Goal: Task Accomplishment & Management: Use online tool/utility

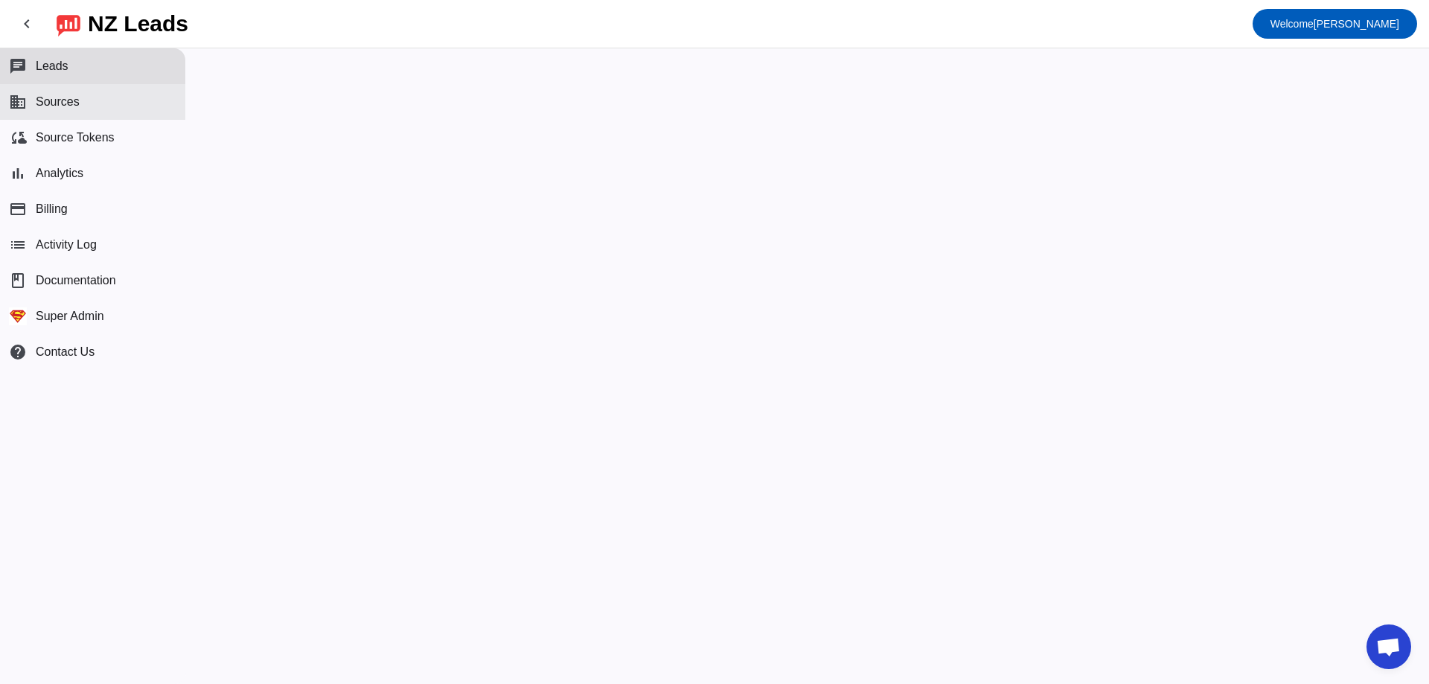
click at [144, 92] on button "business Sources" at bounding box center [92, 102] width 185 height 36
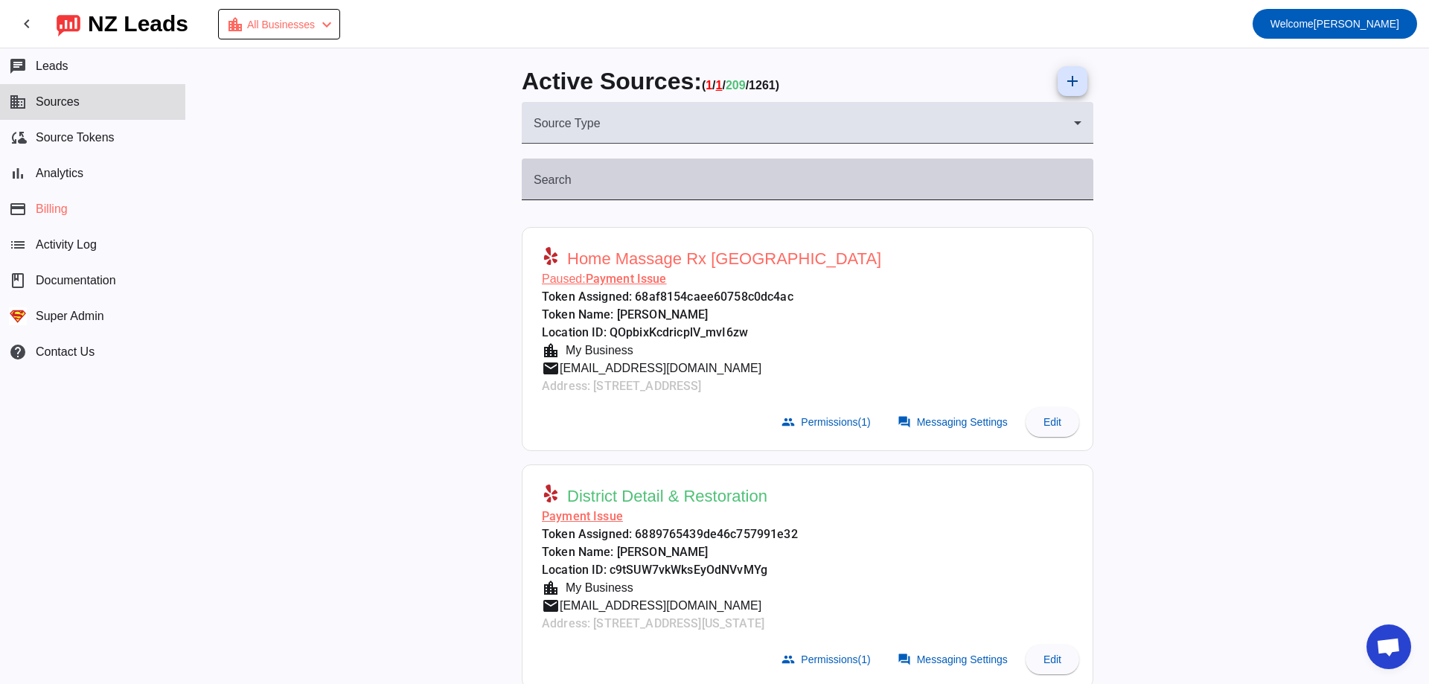
click at [716, 185] on input "Search" at bounding box center [808, 185] width 548 height 18
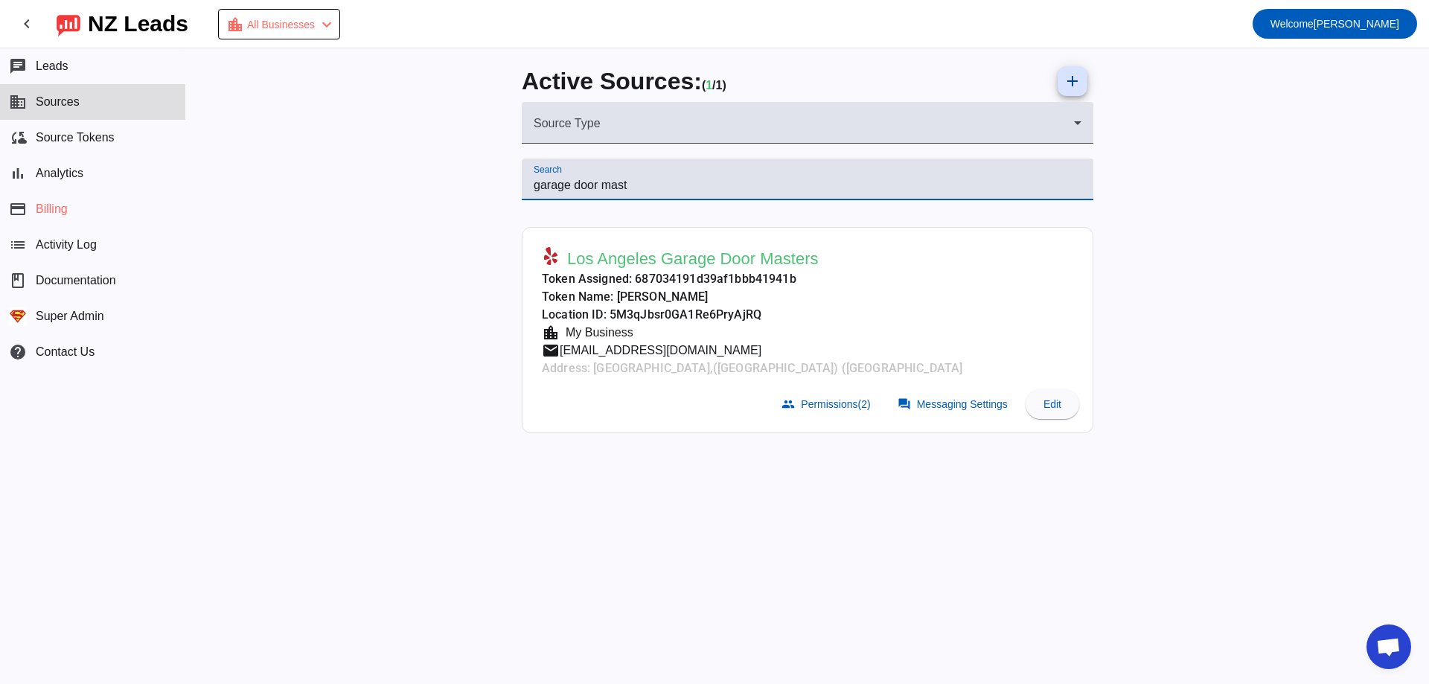
type input "garage door mast"
click at [619, 261] on span "Los Angeles Garage Door Masters" at bounding box center [693, 259] width 252 height 21
click at [851, 410] on span "Permissions (2)" at bounding box center [835, 404] width 69 height 12
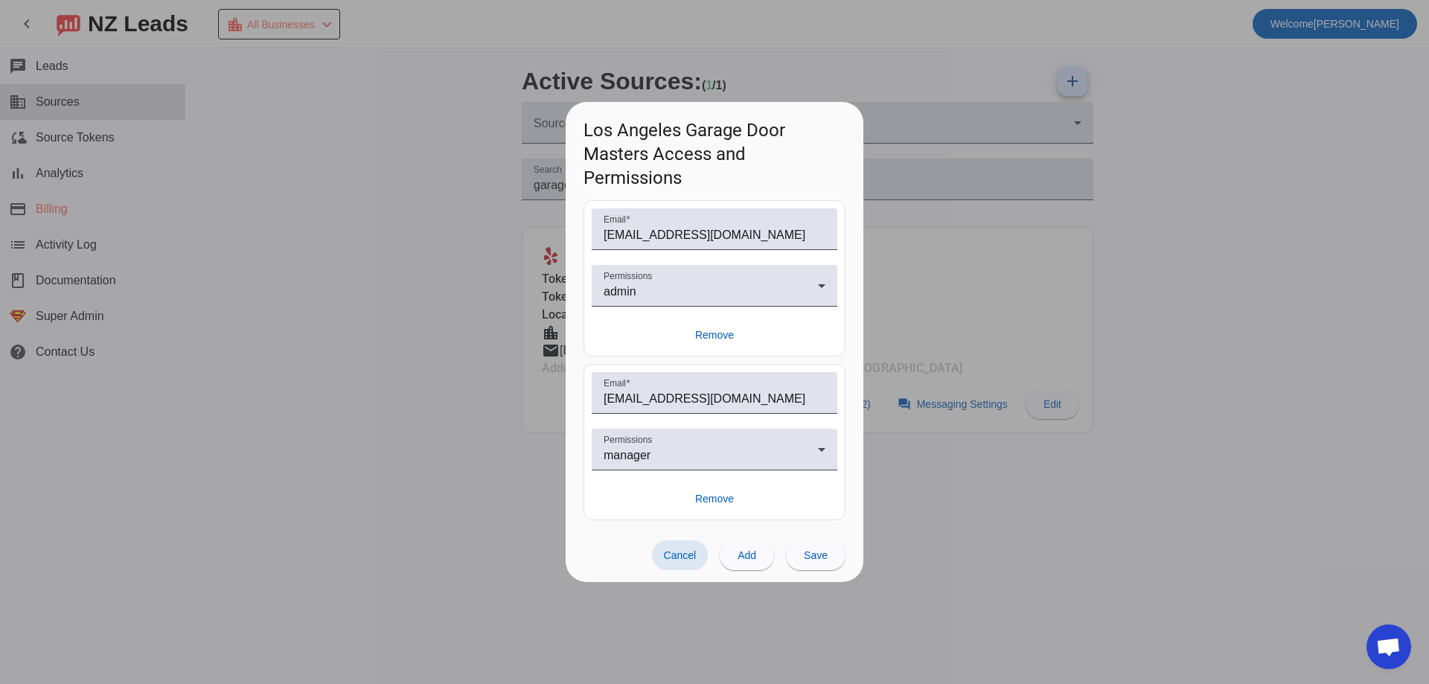
click at [470, 229] on div at bounding box center [714, 342] width 1429 height 684
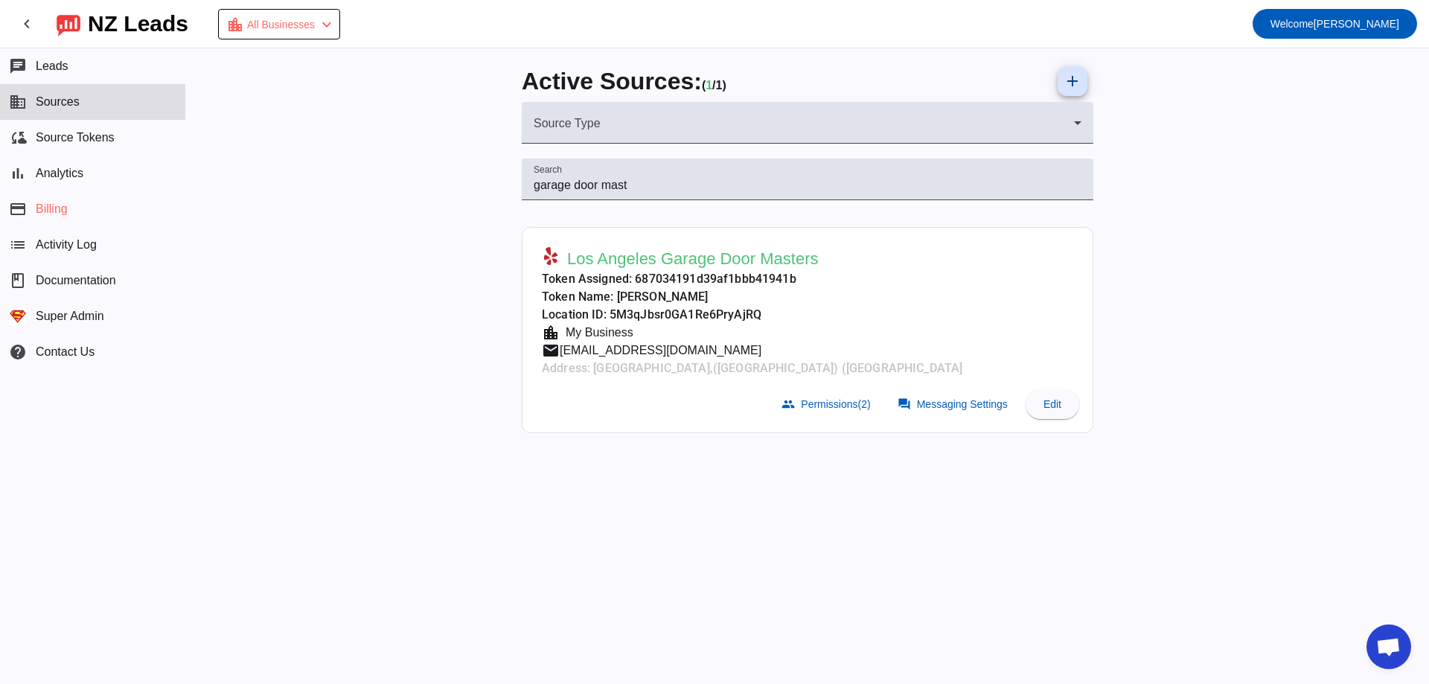
click at [761, 354] on span "[EMAIL_ADDRESS][DOMAIN_NAME]" at bounding box center [661, 351] width 202 height 18
click at [1386, 17] on span "Welcome [PERSON_NAME]" at bounding box center [1334, 23] width 129 height 21
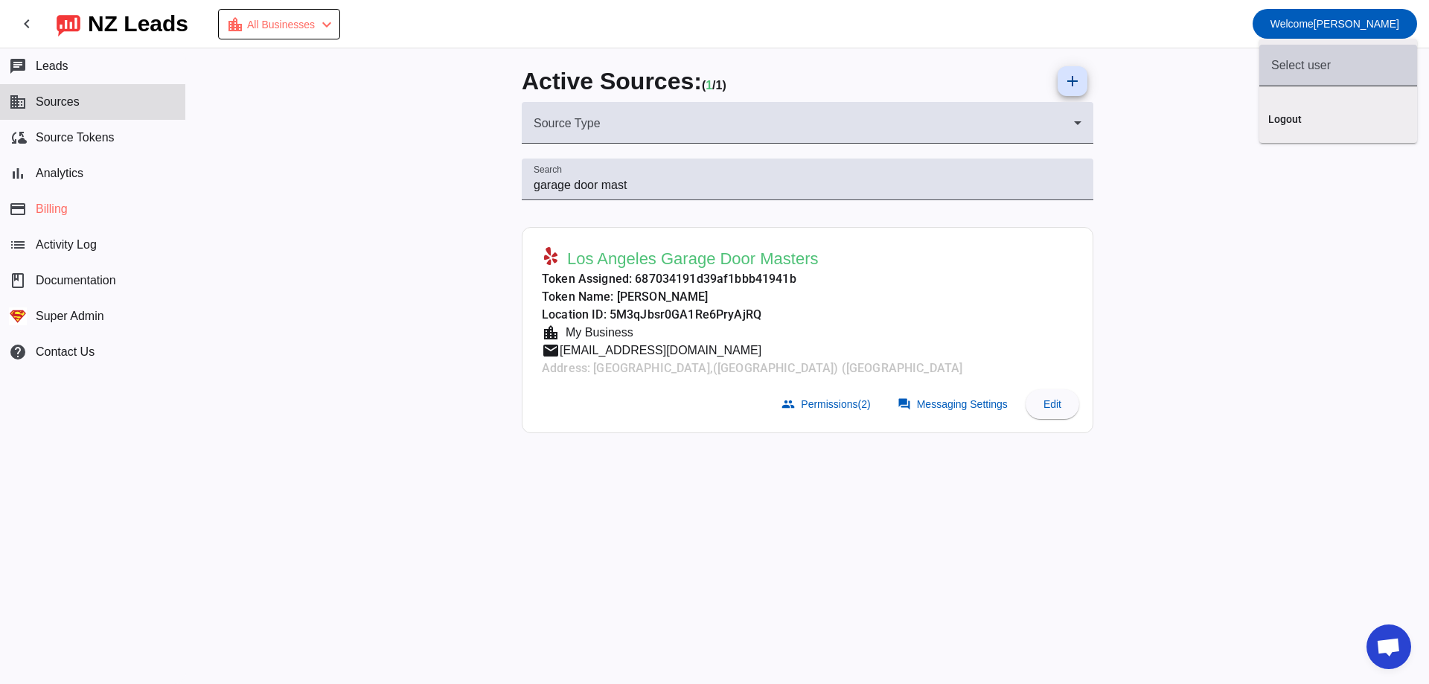
click at [1315, 82] on div at bounding box center [1338, 66] width 134 height 42
click at [1332, 71] on input "text" at bounding box center [1338, 66] width 134 height 18
paste input "[EMAIL_ADDRESS][DOMAIN_NAME]"
type input "[EMAIL_ADDRESS][DOMAIN_NAME]"
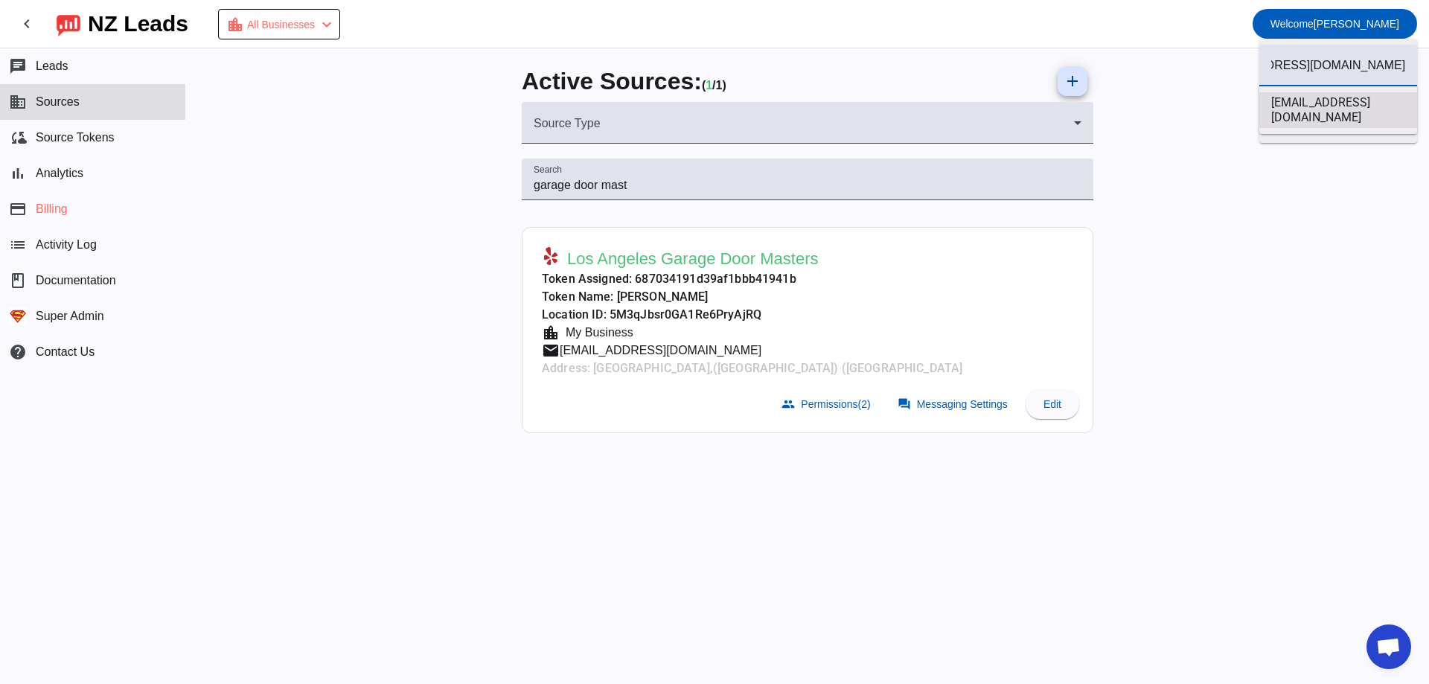
click at [1296, 113] on span "[EMAIL_ADDRESS][DOMAIN_NAME]" at bounding box center [1338, 110] width 134 height 30
